Goal: Information Seeking & Learning: Learn about a topic

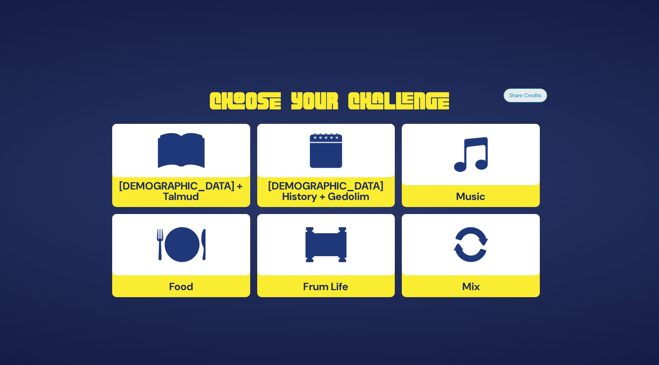
click at [317, 190] on div "[DEMOGRAPHIC_DATA] History + Gedolim" at bounding box center [326, 165] width 138 height 83
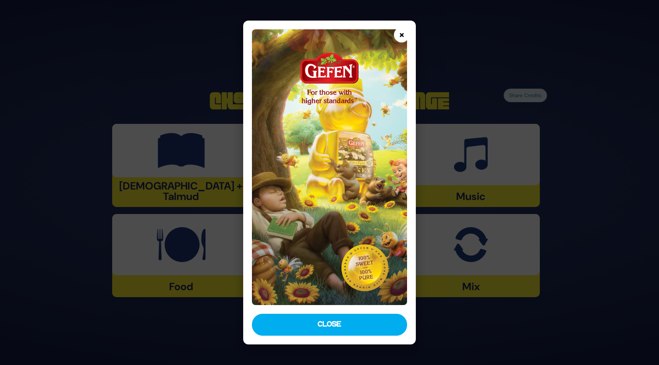
click at [404, 35] on button "×" at bounding box center [401, 34] width 15 height 15
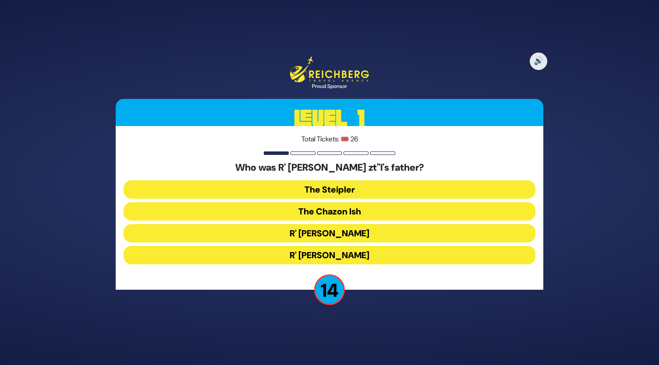
click at [330, 191] on button "The Steipler" at bounding box center [330, 190] width 412 height 18
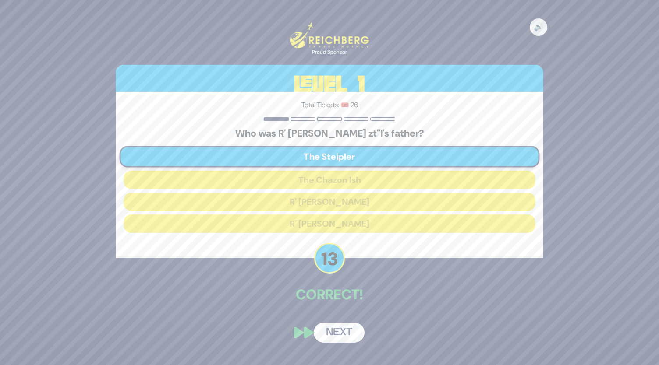
click at [334, 335] on button "Next" at bounding box center [339, 333] width 51 height 20
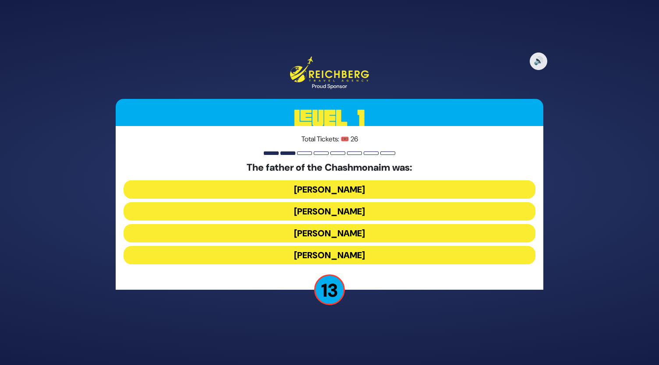
click at [332, 181] on button "[PERSON_NAME]" at bounding box center [330, 190] width 412 height 18
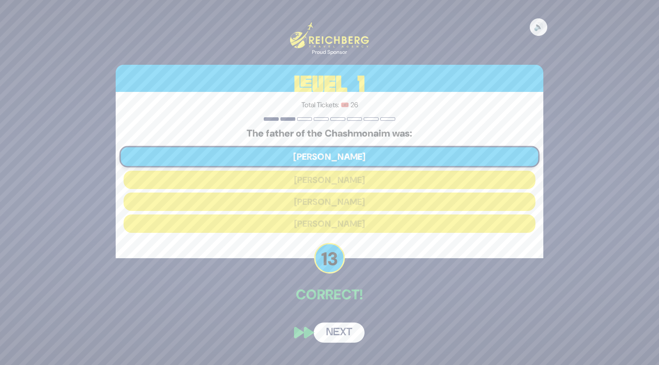
click at [338, 335] on button "Next" at bounding box center [339, 333] width 51 height 20
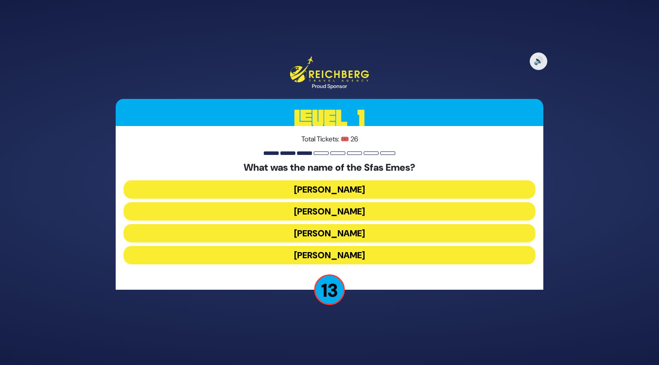
click at [332, 257] on button "[PERSON_NAME]" at bounding box center [330, 255] width 412 height 18
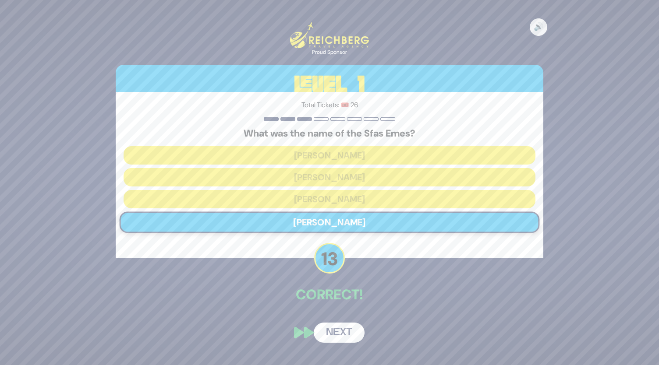
click at [342, 334] on button "Next" at bounding box center [339, 333] width 51 height 20
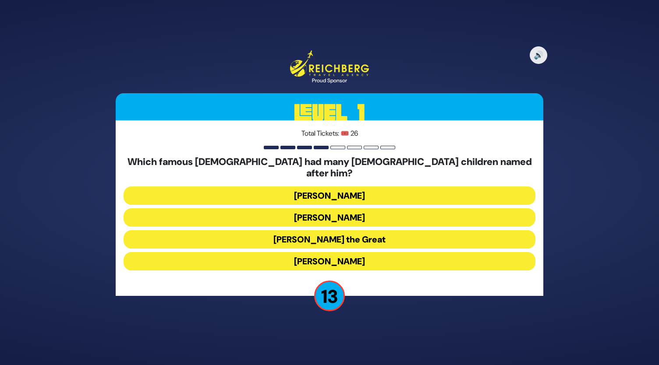
click at [324, 234] on button "[PERSON_NAME] the Great" at bounding box center [330, 239] width 412 height 18
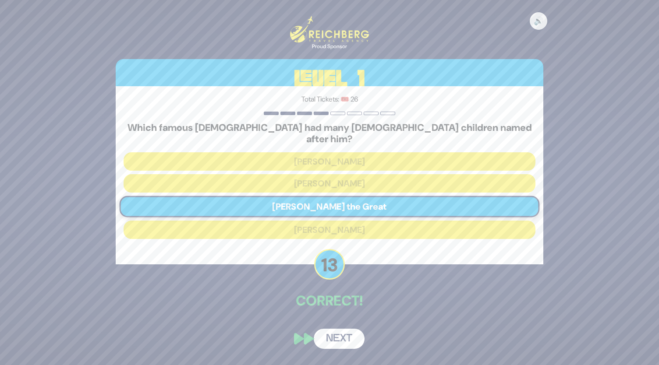
click at [342, 337] on button "Next" at bounding box center [339, 339] width 51 height 20
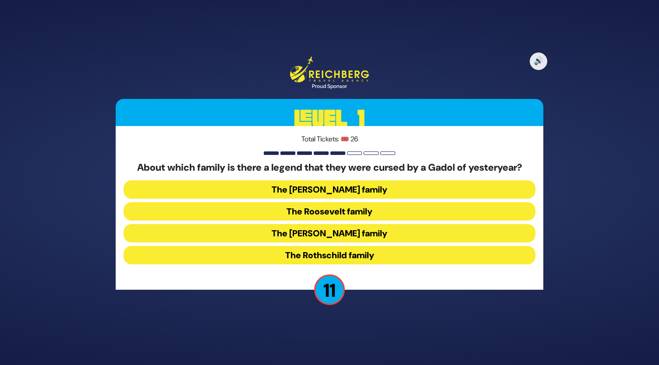
click at [318, 233] on button "The [PERSON_NAME] family" at bounding box center [330, 233] width 412 height 18
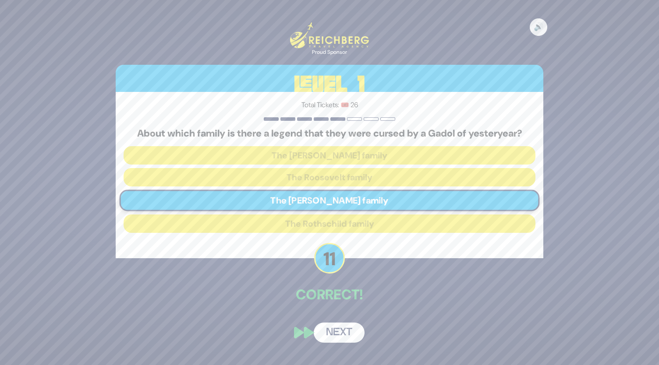
click at [341, 333] on button "Next" at bounding box center [339, 333] width 51 height 20
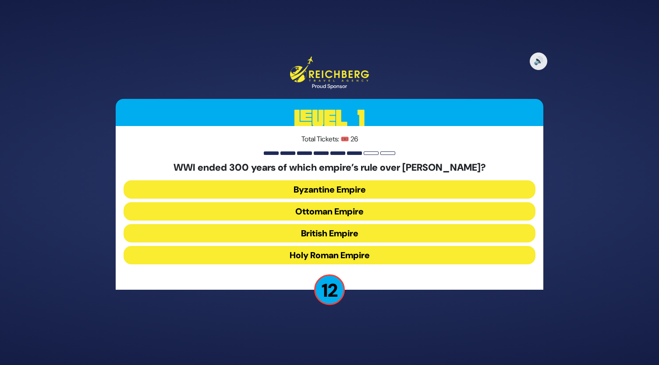
click at [326, 211] on button "Ottoman Empire" at bounding box center [330, 211] width 412 height 18
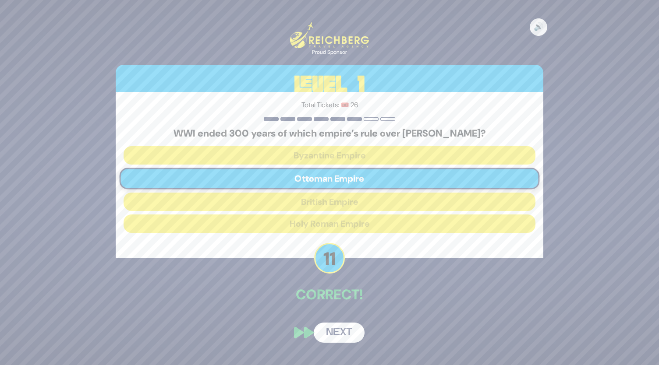
click at [344, 335] on button "Next" at bounding box center [339, 333] width 51 height 20
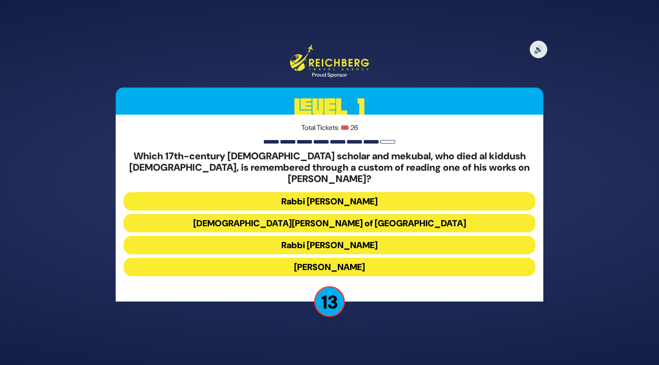
click at [316, 216] on button "[DEMOGRAPHIC_DATA][PERSON_NAME] of [GEOGRAPHIC_DATA]" at bounding box center [330, 223] width 412 height 18
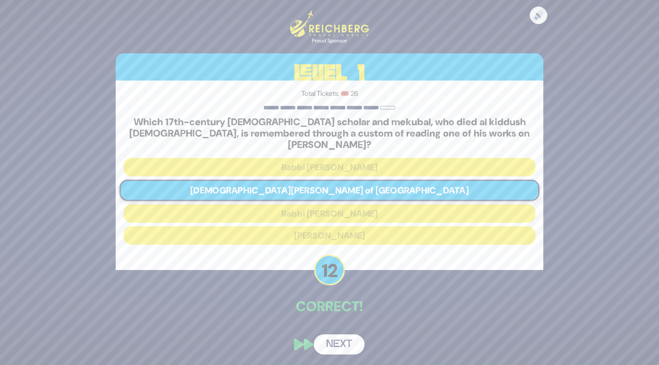
click at [341, 338] on button "Next" at bounding box center [339, 345] width 51 height 20
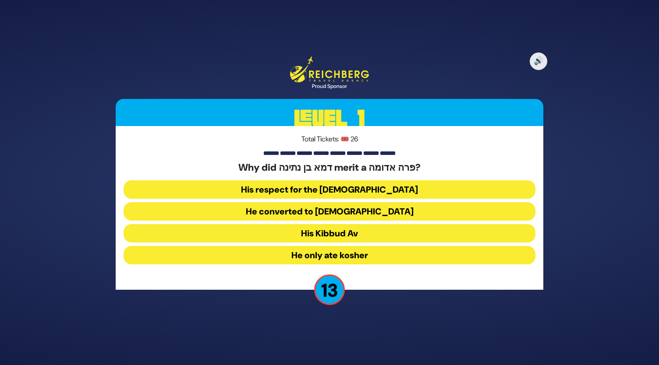
click at [317, 232] on button "His Kibbud Av" at bounding box center [330, 233] width 412 height 18
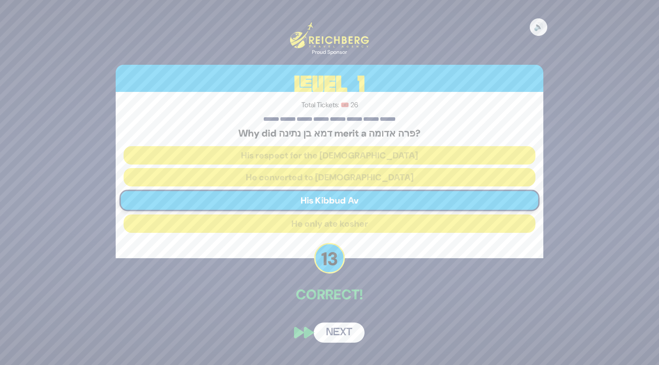
click at [345, 314] on div "🔊 Proud Sponsor Level 1 Total Tickets: 🎟️ 26 Why did דמא בן נתינה merit a פרה א…" at bounding box center [329, 183] width 449 height 342
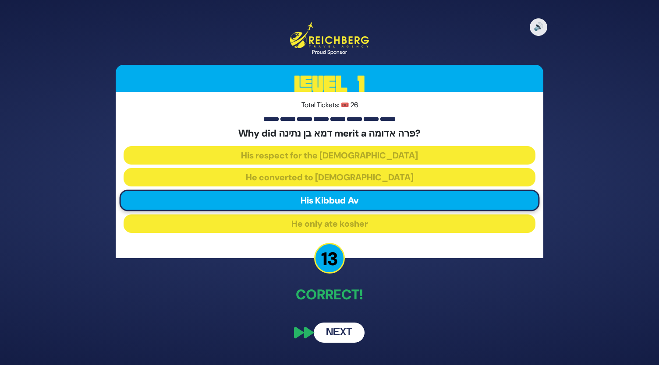
click at [339, 335] on button "Next" at bounding box center [339, 333] width 51 height 20
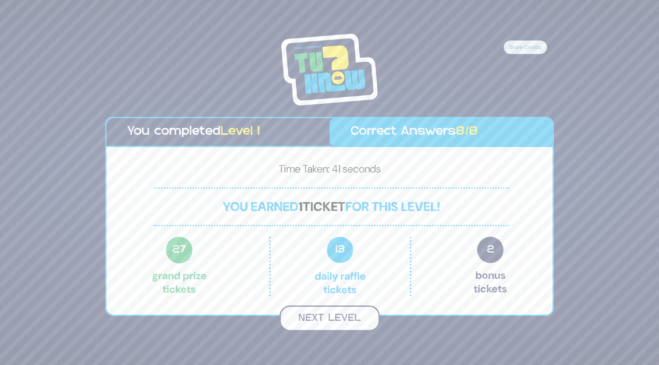
click at [322, 321] on button "Next Level" at bounding box center [330, 319] width 100 height 26
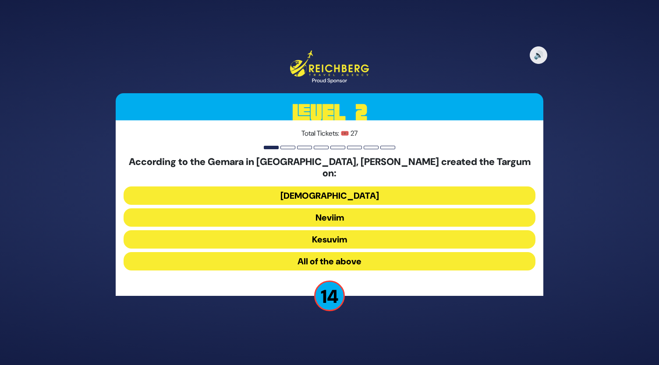
click at [315, 214] on button "Neviim" at bounding box center [330, 218] width 412 height 18
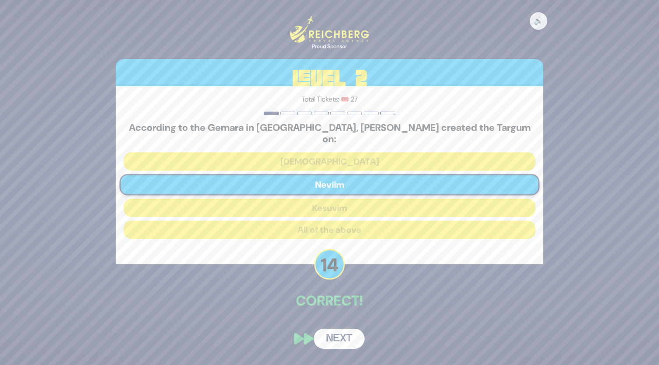
click at [340, 330] on button "Next" at bounding box center [339, 339] width 51 height 20
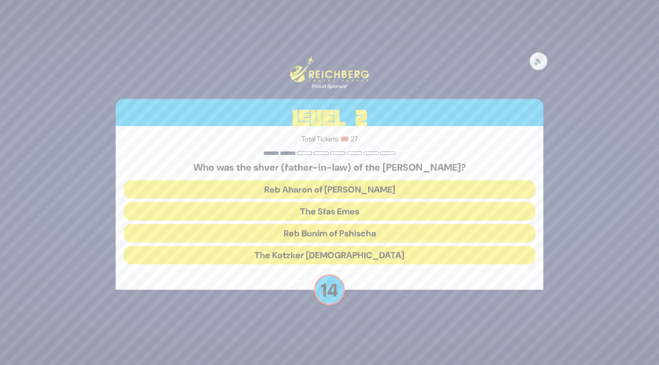
click at [322, 255] on button "The Kotzker [DEMOGRAPHIC_DATA]" at bounding box center [330, 255] width 412 height 18
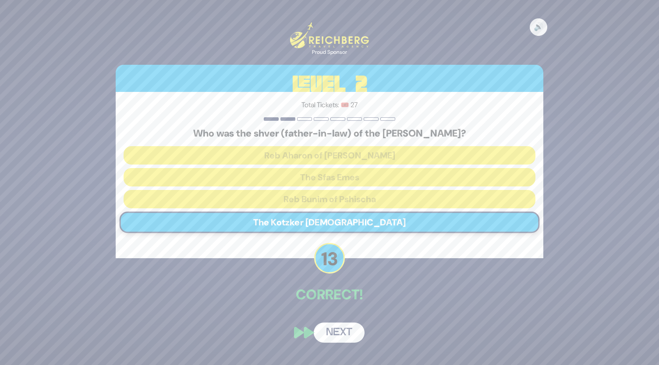
click at [342, 325] on button "Next" at bounding box center [339, 333] width 51 height 20
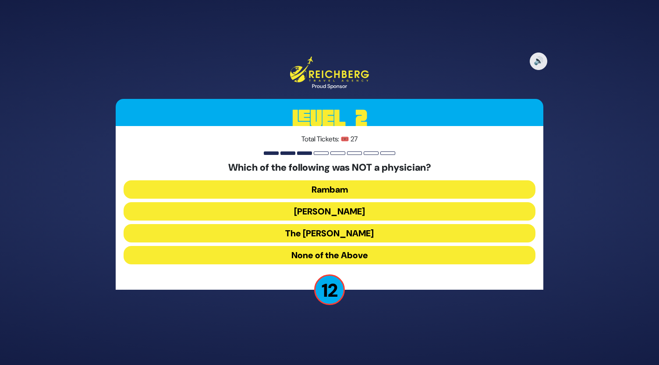
click at [347, 260] on button "None of the Above" at bounding box center [330, 255] width 412 height 18
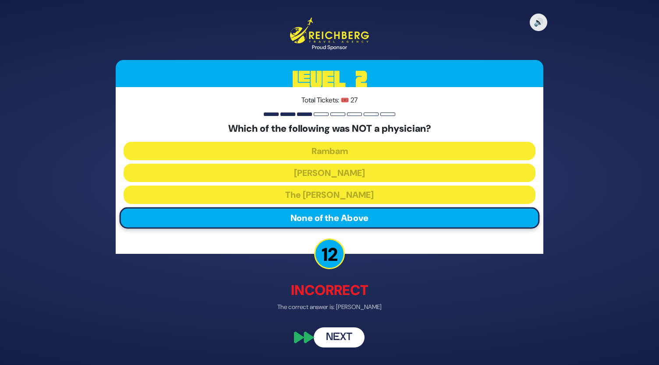
click at [345, 341] on button "Next" at bounding box center [339, 338] width 51 height 20
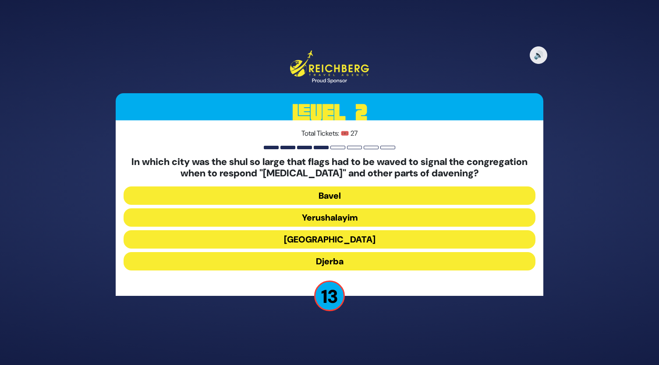
click at [328, 236] on button "[GEOGRAPHIC_DATA]" at bounding box center [330, 239] width 412 height 18
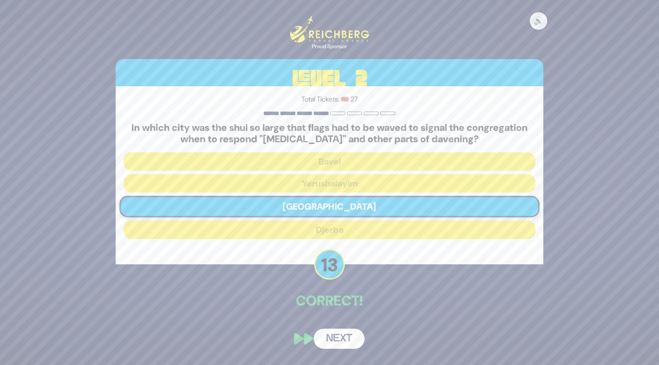
click at [344, 337] on button "Next" at bounding box center [339, 339] width 51 height 20
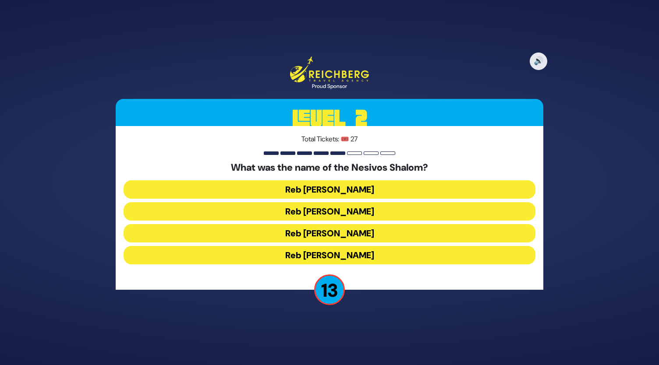
click at [334, 235] on button "Reb [PERSON_NAME]" at bounding box center [330, 233] width 412 height 18
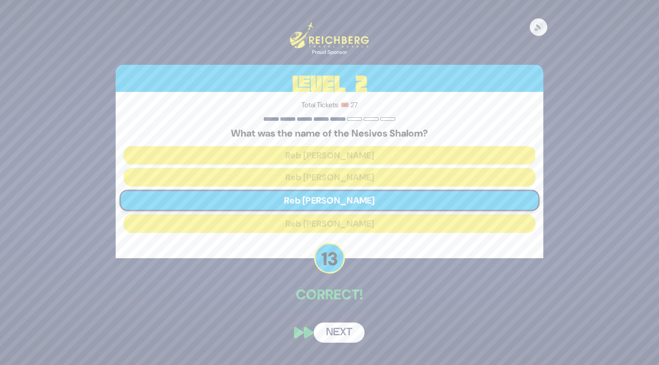
click at [350, 334] on button "Next" at bounding box center [339, 333] width 51 height 20
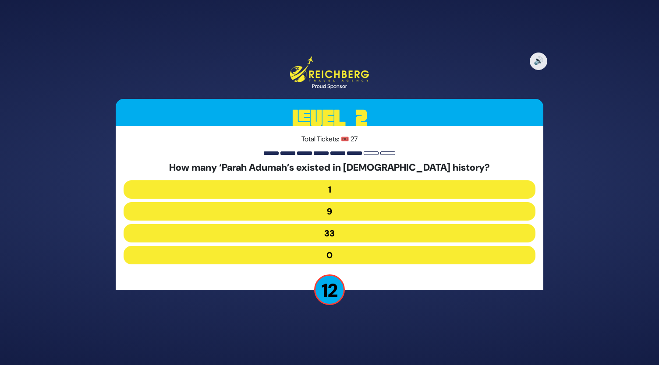
click at [338, 207] on button "9" at bounding box center [330, 211] width 412 height 18
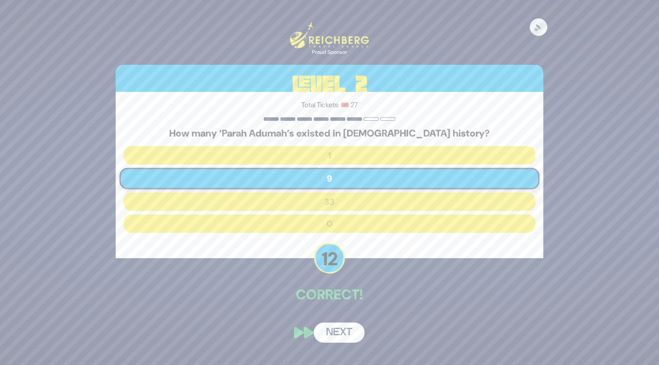
click at [348, 333] on button "Next" at bounding box center [339, 333] width 51 height 20
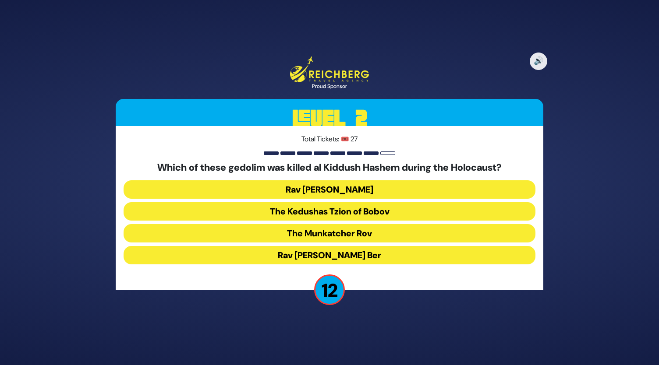
click at [334, 213] on button "The Kedushas Tzion of Bobov" at bounding box center [330, 211] width 412 height 18
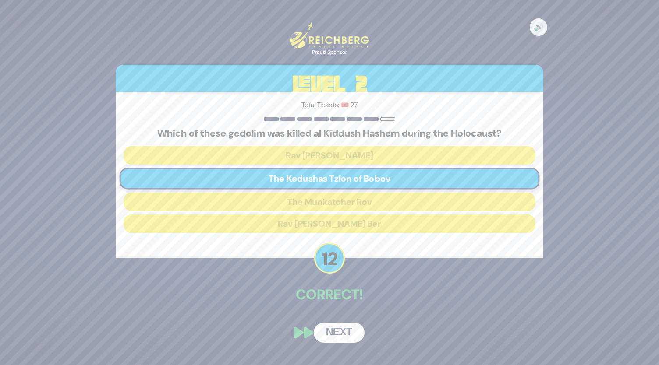
click at [344, 332] on button "Next" at bounding box center [339, 333] width 51 height 20
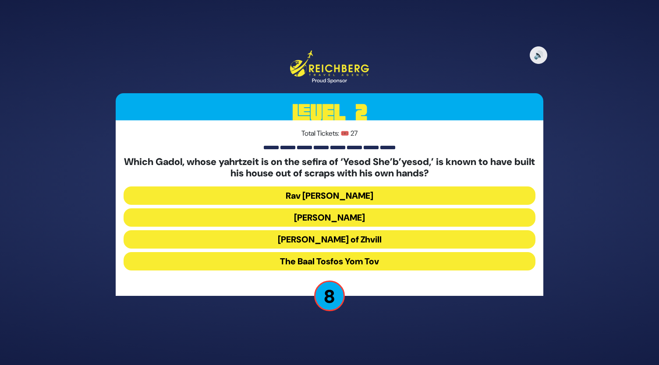
click at [337, 239] on button "[PERSON_NAME] of Zhvill" at bounding box center [330, 239] width 412 height 18
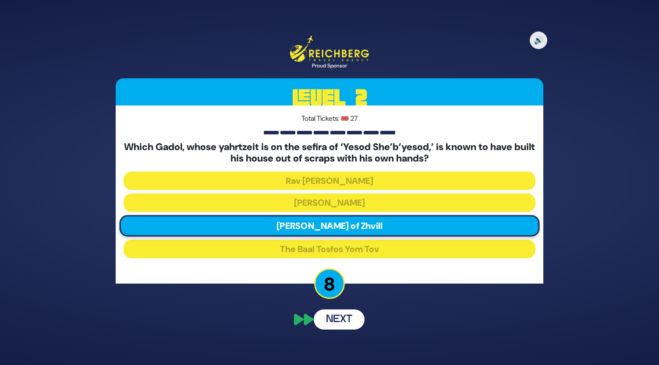
click at [338, 320] on div "🔊 Proud Sponsor Level 2 Total Tickets: 🎟️ 27 Which Gadol, whose yahrtzeit is on…" at bounding box center [329, 182] width 449 height 315
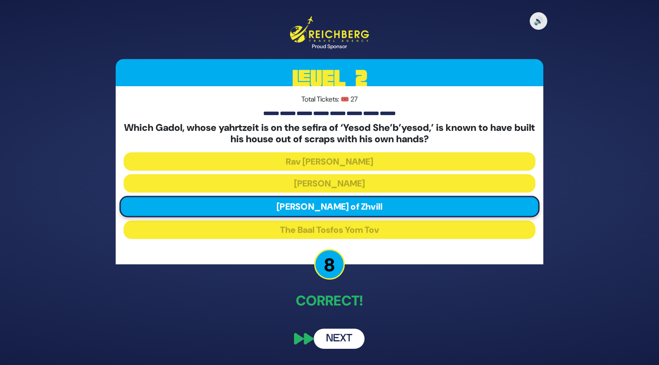
click at [336, 345] on button "Next" at bounding box center [339, 339] width 51 height 20
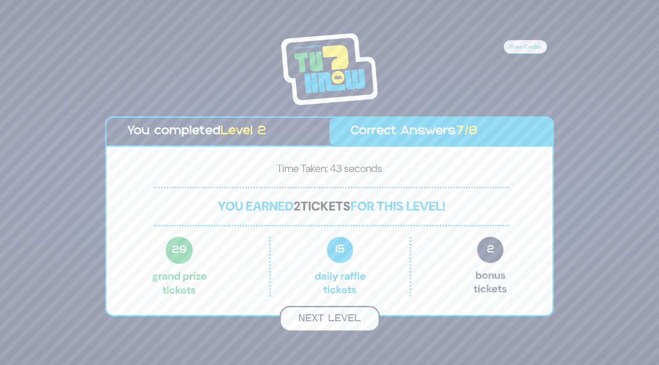
click at [329, 314] on button "Next Level" at bounding box center [330, 319] width 100 height 26
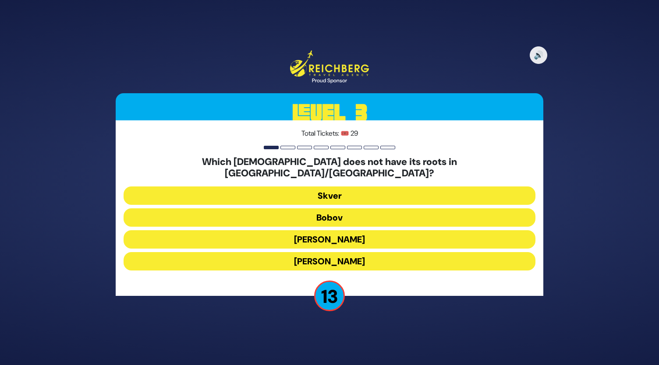
click at [329, 187] on button "Skver" at bounding box center [330, 196] width 412 height 18
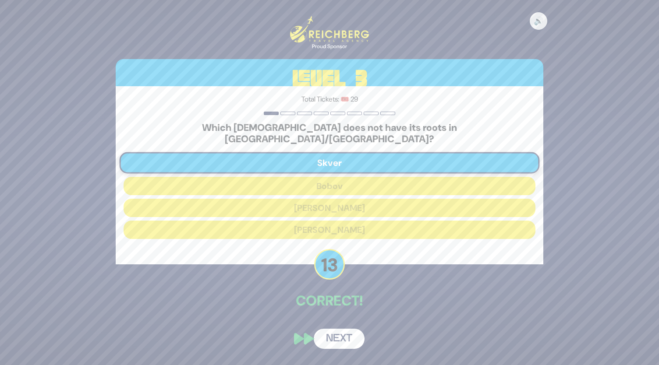
click at [335, 334] on button "Next" at bounding box center [339, 339] width 51 height 20
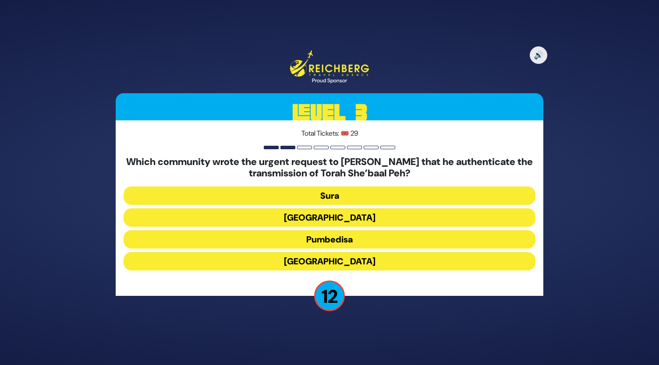
click at [332, 219] on button "[GEOGRAPHIC_DATA]" at bounding box center [330, 218] width 412 height 18
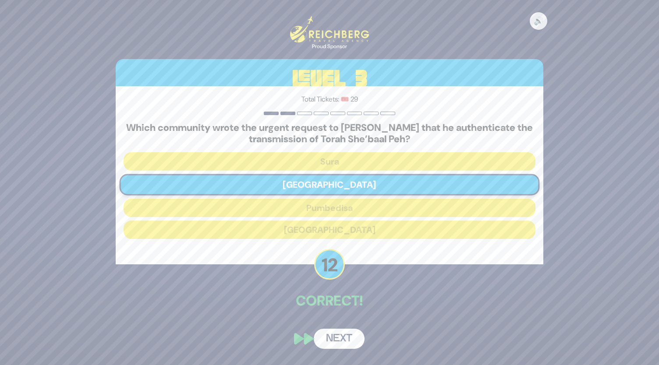
click at [340, 343] on button "Next" at bounding box center [339, 339] width 51 height 20
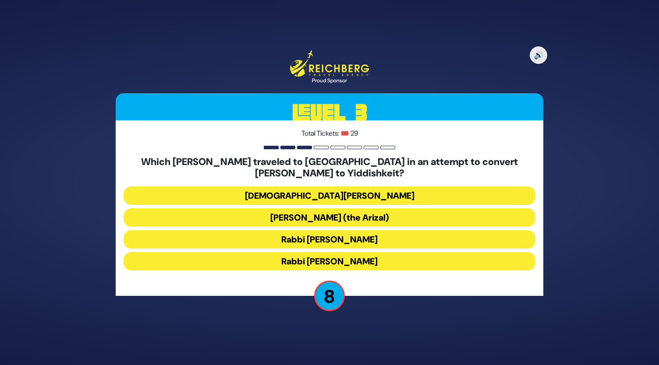
click at [329, 193] on button "[DEMOGRAPHIC_DATA][PERSON_NAME]" at bounding box center [330, 196] width 412 height 18
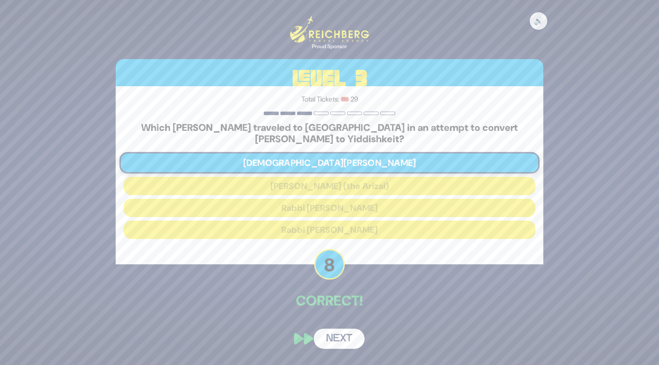
click at [338, 341] on button "Next" at bounding box center [339, 339] width 51 height 20
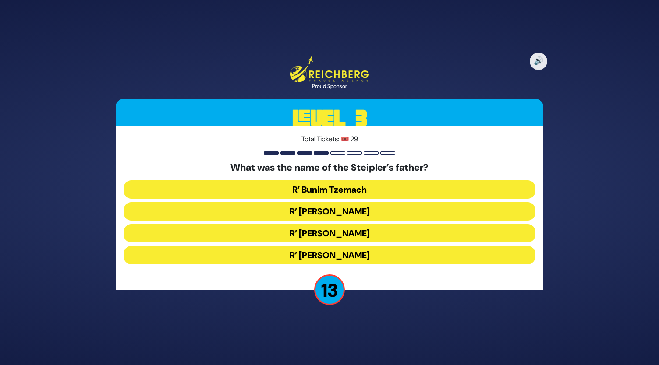
click at [320, 263] on button "R’ [PERSON_NAME]" at bounding box center [330, 255] width 412 height 18
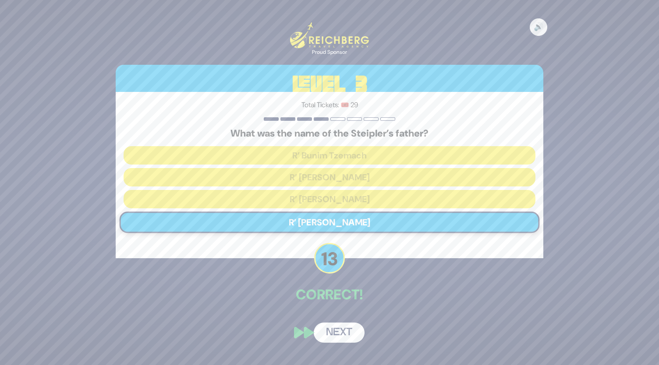
click at [345, 330] on button "Next" at bounding box center [339, 333] width 51 height 20
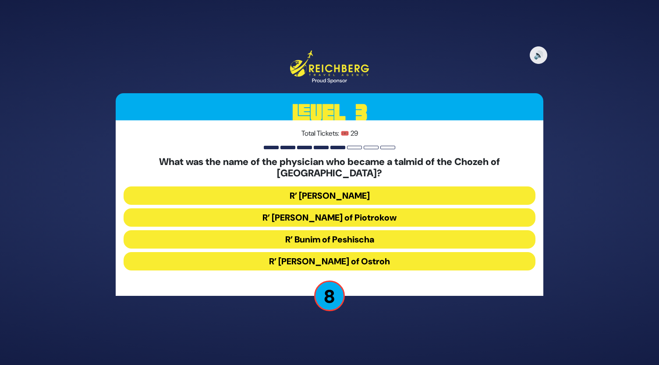
click at [331, 212] on button "R’ [PERSON_NAME] of Piotrokow" at bounding box center [330, 218] width 412 height 18
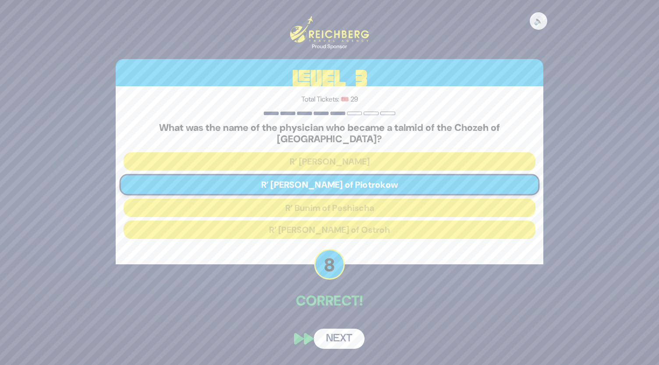
click at [338, 336] on button "Next" at bounding box center [339, 339] width 51 height 20
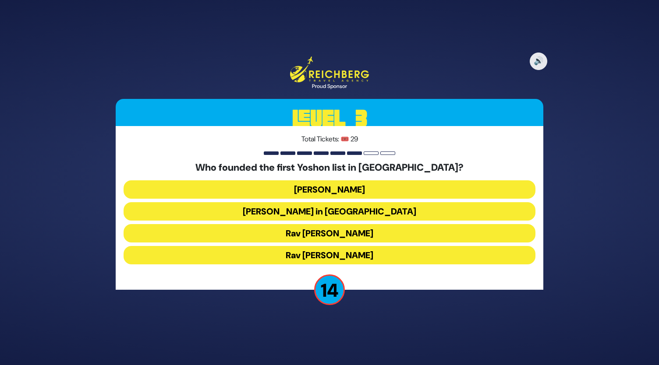
click at [321, 188] on button "[PERSON_NAME]" at bounding box center [330, 190] width 412 height 18
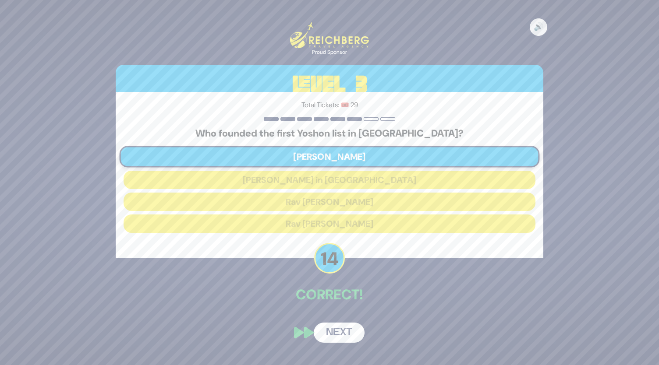
click at [342, 338] on button "Next" at bounding box center [339, 333] width 51 height 20
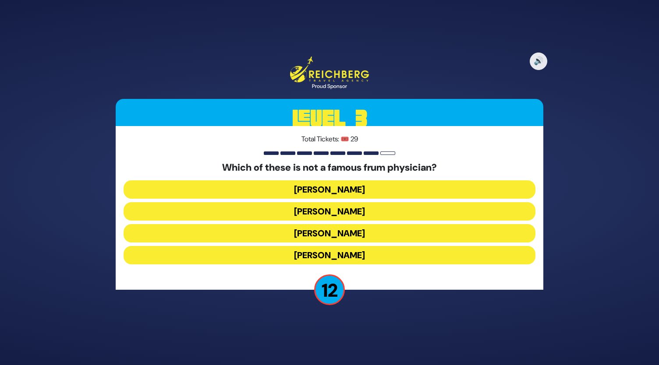
click at [330, 234] on button "[PERSON_NAME]" at bounding box center [330, 233] width 412 height 18
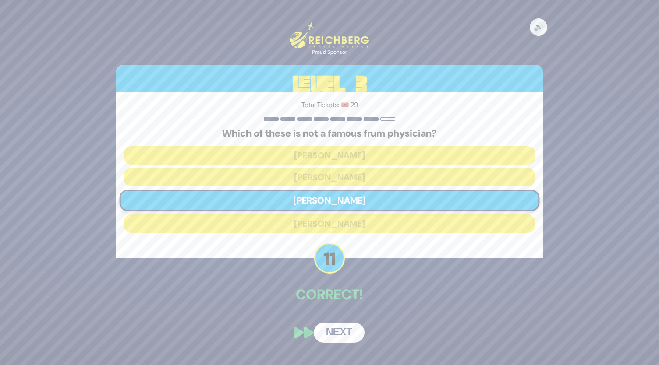
click at [342, 336] on button "Next" at bounding box center [339, 333] width 51 height 20
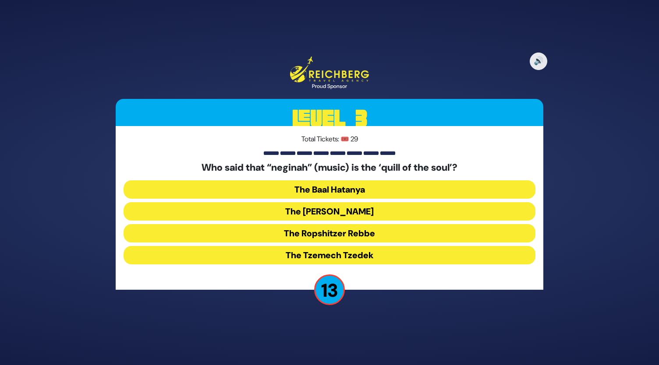
click at [324, 183] on button "The Baal Hatanya" at bounding box center [330, 190] width 412 height 18
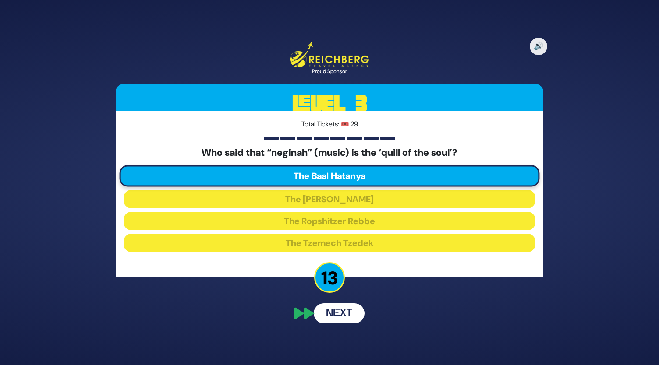
click at [344, 314] on div "🔊 Proud Sponsor Level 3 Total Tickets: 🎟️ 29 Who said that “neginah” (music) is…" at bounding box center [329, 183] width 449 height 304
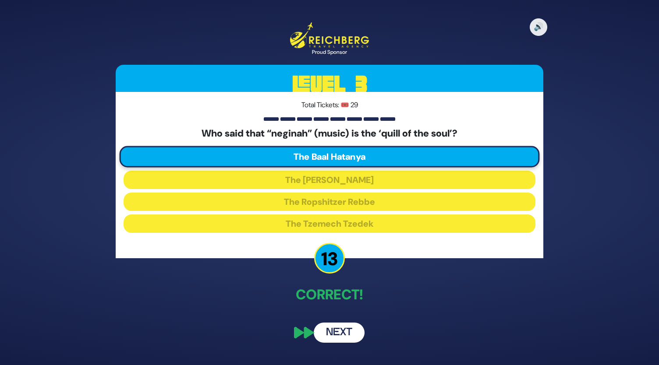
click at [342, 334] on button "Next" at bounding box center [339, 333] width 51 height 20
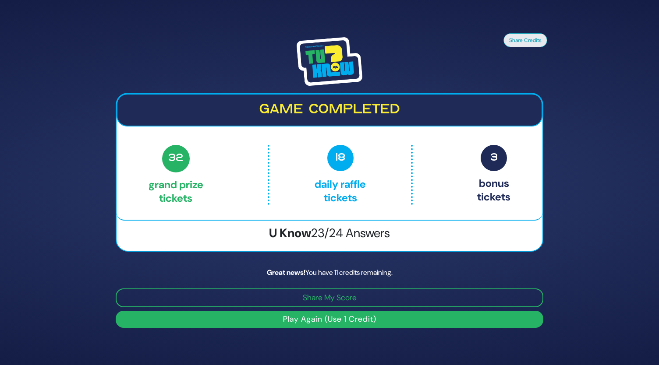
click at [347, 323] on button "Play Again (Use 1 Credit)" at bounding box center [330, 319] width 428 height 17
